Goal: Information Seeking & Learning: Learn about a topic

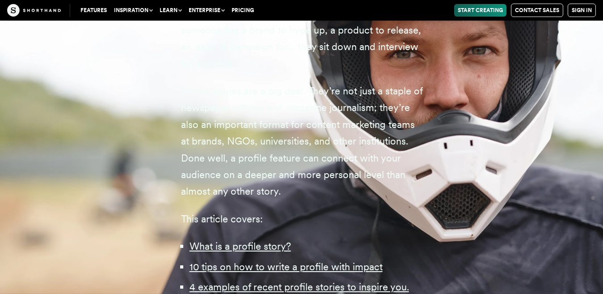
scroll to position [626, 0]
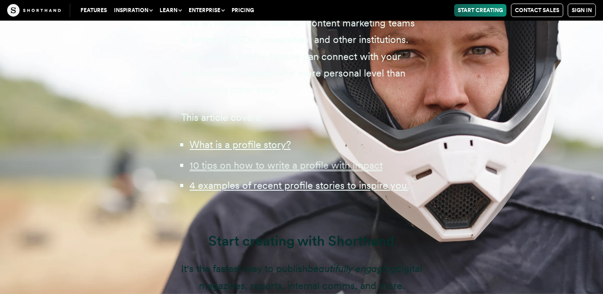
click at [299, 171] on u "10 tips on how to write a profile with impact" at bounding box center [286, 165] width 193 height 12
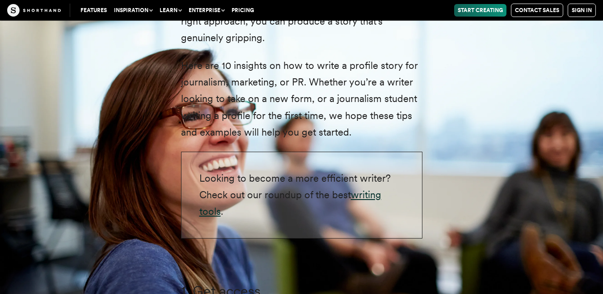
scroll to position [1920, 0]
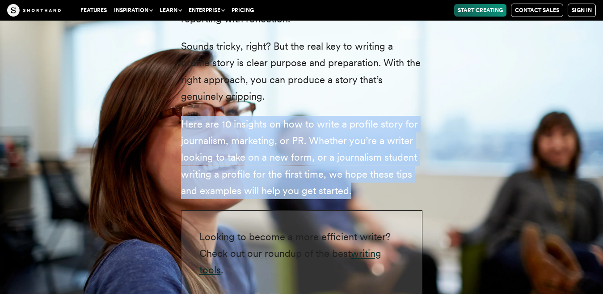
drag, startPoint x: 181, startPoint y: 124, endPoint x: 354, endPoint y: 188, distance: 184.0
click at [354, 188] on p "Here are 10 insights on how to write a profile story for journalism, marketing,…" at bounding box center [301, 158] width 241 height 84
copy p "Here are 10 insights on how to write a profile story for journalism, marketing,…"
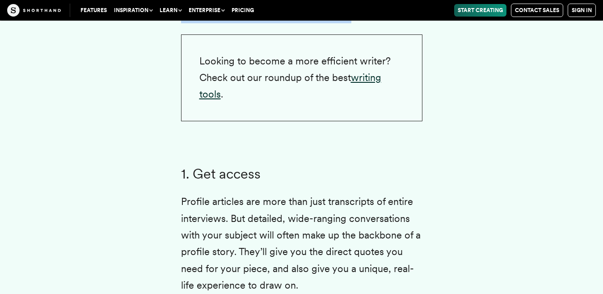
scroll to position [2099, 0]
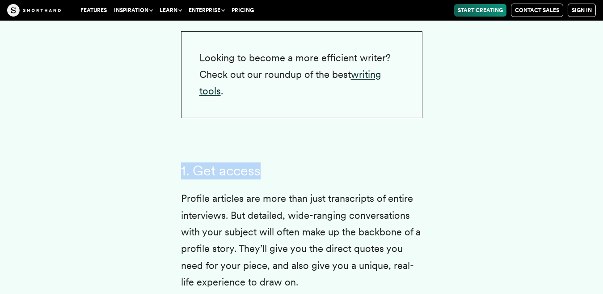
drag, startPoint x: 270, startPoint y: 170, endPoint x: 177, endPoint y: 171, distance: 92.5
copy h3 "1. Get access"
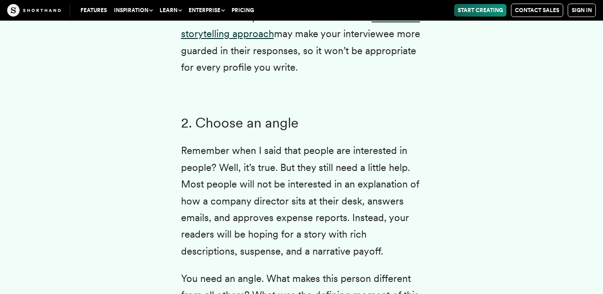
scroll to position [2590, 0]
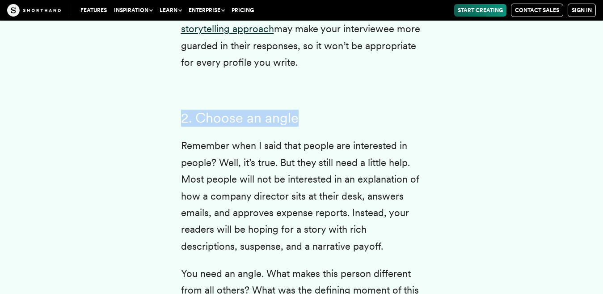
drag, startPoint x: 311, startPoint y: 121, endPoint x: 164, endPoint y: 121, distance: 146.6
copy h3 "2. Choose an angle"
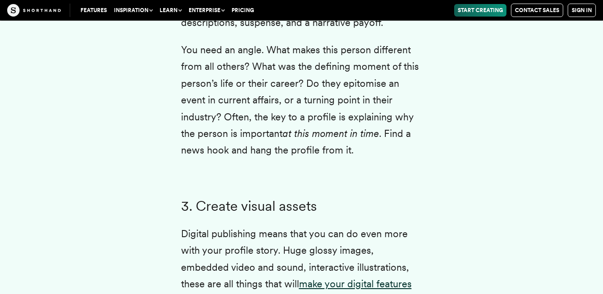
scroll to position [2948, 0]
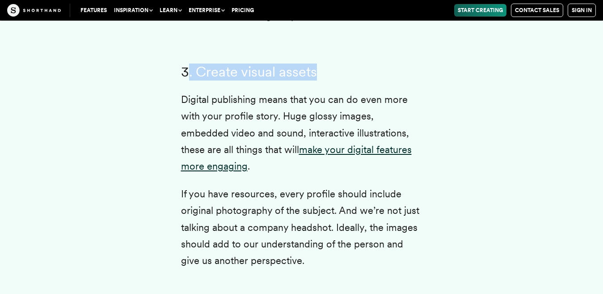
drag, startPoint x: 320, startPoint y: 72, endPoint x: 187, endPoint y: 73, distance: 132.8
click at [187, 73] on h3 "3. Create visual assets" at bounding box center [301, 72] width 241 height 17
click at [297, 76] on h3 "3. Create visual assets" at bounding box center [301, 72] width 241 height 17
drag, startPoint x: 324, startPoint y: 73, endPoint x: 180, endPoint y: 74, distance: 144.8
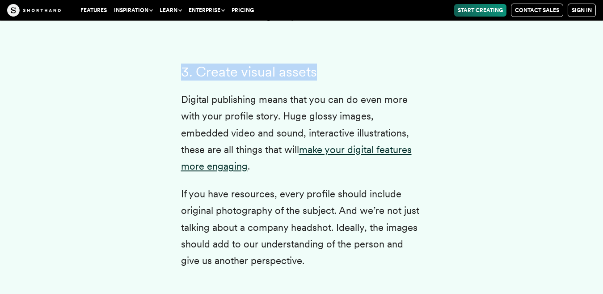
copy h3 "3. Create visual assets"
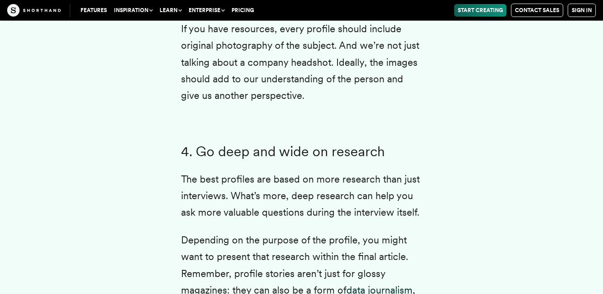
scroll to position [3127, 0]
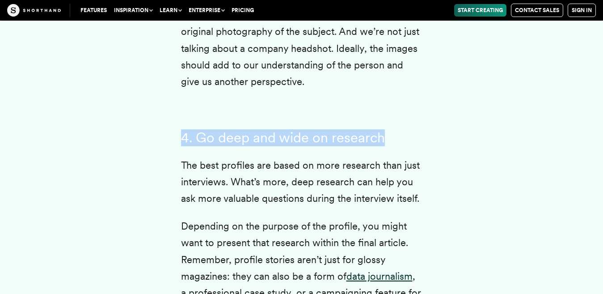
drag, startPoint x: 383, startPoint y: 137, endPoint x: 171, endPoint y: 141, distance: 211.9
copy h3 "4. Go deep and wide on research"
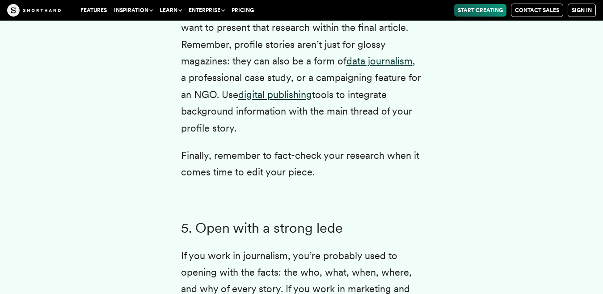
scroll to position [3350, 0]
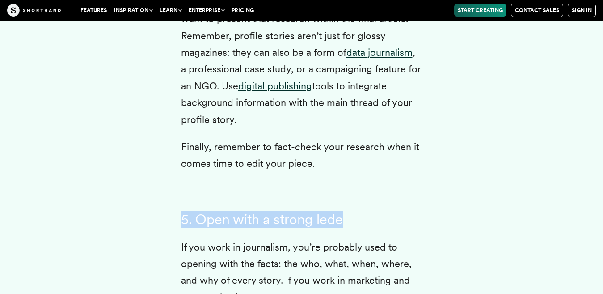
drag, startPoint x: 345, startPoint y: 220, endPoint x: 182, endPoint y: 219, distance: 162.7
click at [182, 219] on h3 "5. Open with a strong lede" at bounding box center [301, 219] width 241 height 17
copy h3 "5. Open with a strong lede"
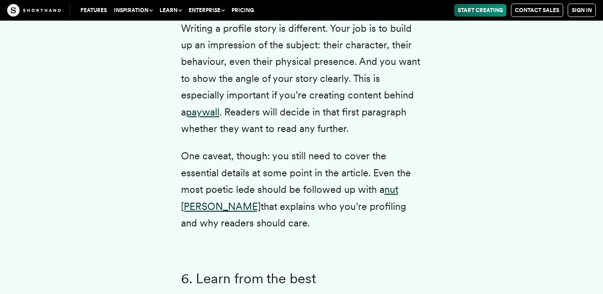
scroll to position [3708, 0]
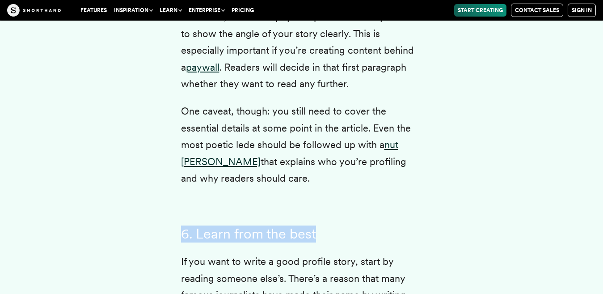
drag, startPoint x: 316, startPoint y: 233, endPoint x: 180, endPoint y: 236, distance: 136.8
copy h3 "6. Learn from the best"
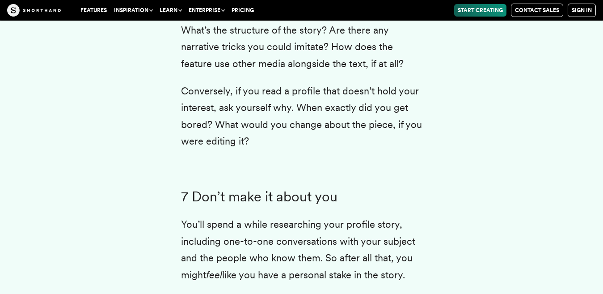
scroll to position [4199, 0]
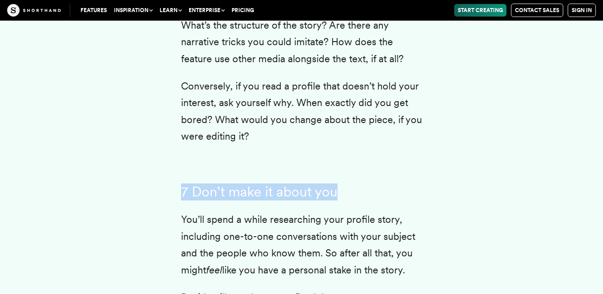
drag, startPoint x: 341, startPoint y: 174, endPoint x: 175, endPoint y: 175, distance: 165.8
copy h3 "7 Don’t make it about you"
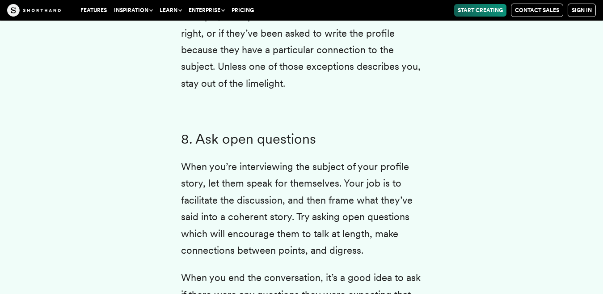
scroll to position [4557, 0]
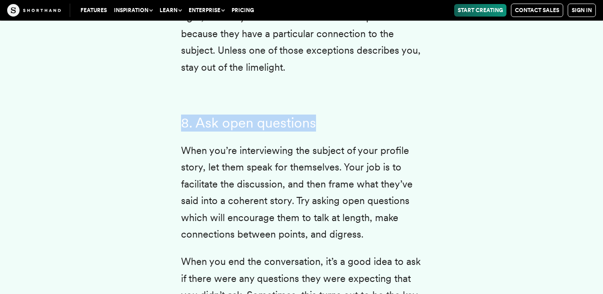
drag, startPoint x: 317, startPoint y: 107, endPoint x: 179, endPoint y: 108, distance: 138.6
copy h3 "8. Ask open questions"
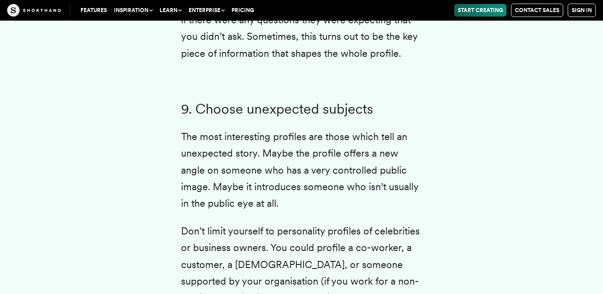
scroll to position [4825, 0]
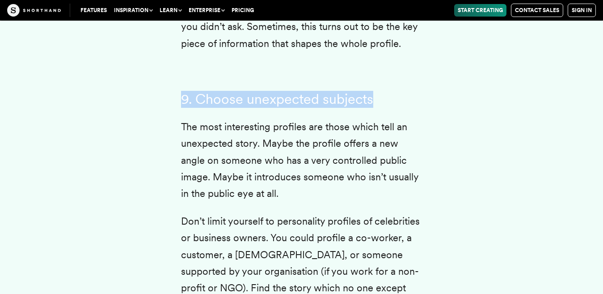
drag, startPoint x: 366, startPoint y: 83, endPoint x: 184, endPoint y: 86, distance: 181.9
click at [184, 91] on h3 "9. Choose unexpected subjects" at bounding box center [301, 99] width 241 height 17
copy h3 "9. Choose unexpected subjects"
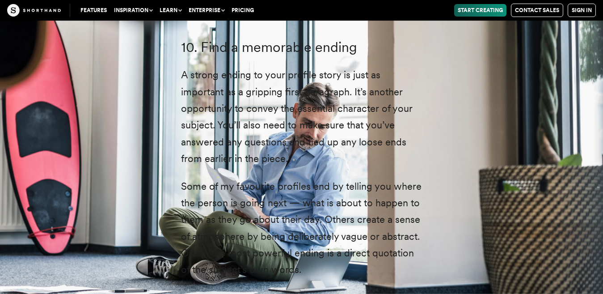
scroll to position [4914, 0]
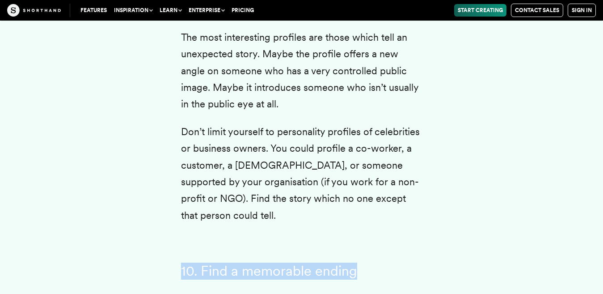
drag, startPoint x: 354, startPoint y: 239, endPoint x: 176, endPoint y: 237, distance: 177.9
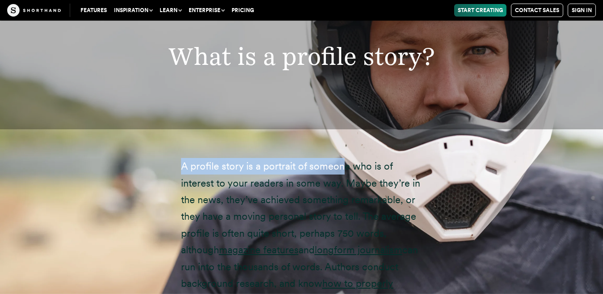
scroll to position [1026, 0]
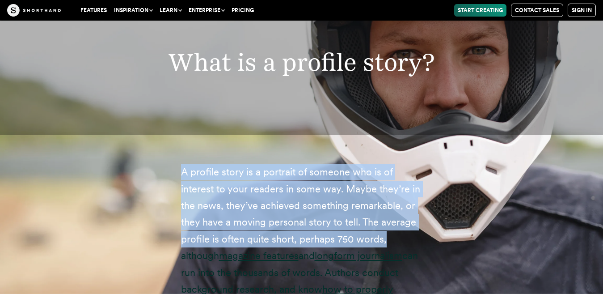
drag, startPoint x: 178, startPoint y: 142, endPoint x: 388, endPoint y: 256, distance: 239.0
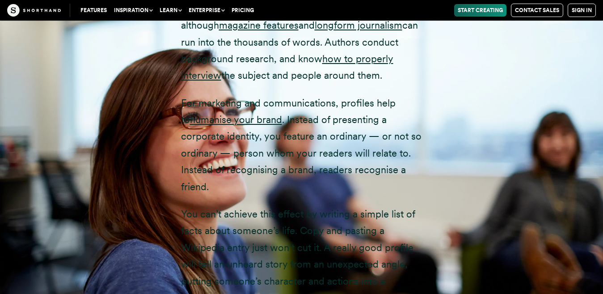
scroll to position [1339, 0]
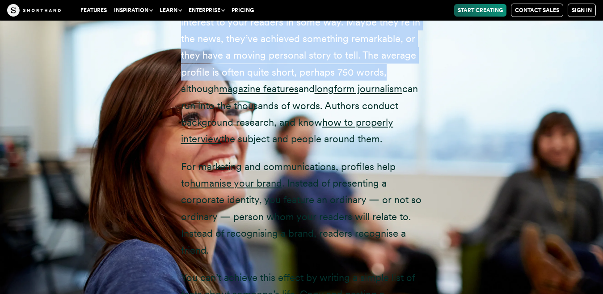
scroll to position [1117, 0]
